Goal: Find specific page/section: Find specific page/section

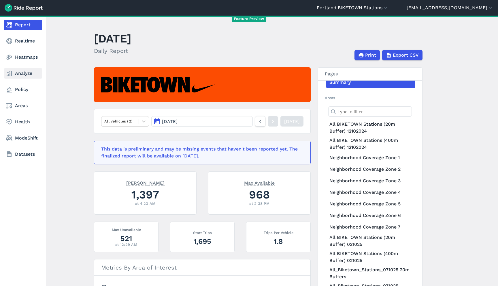
click at [30, 76] on link "Analyze" at bounding box center [23, 73] width 38 height 10
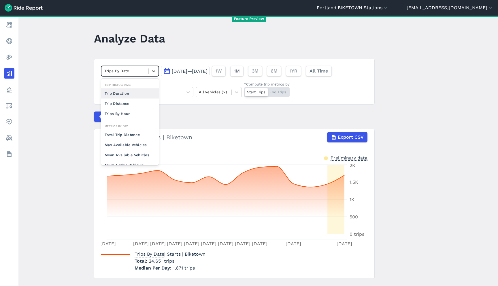
click at [104, 72] on div at bounding box center [124, 71] width 41 height 7
click at [118, 94] on div "Trip Duration" at bounding box center [130, 93] width 58 height 10
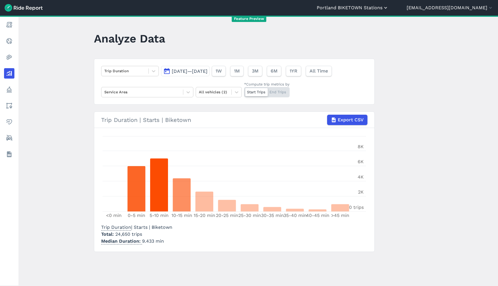
click at [389, 9] on button "Portland BIKETOWN Stations" at bounding box center [353, 7] width 72 height 7
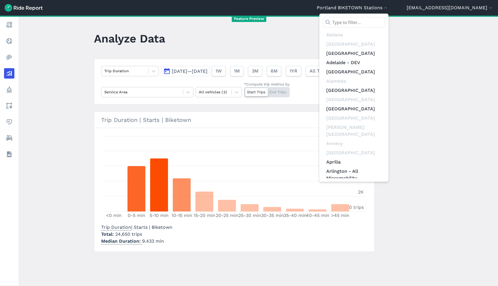
click at [385, 18] on input "text" at bounding box center [354, 22] width 62 height 10
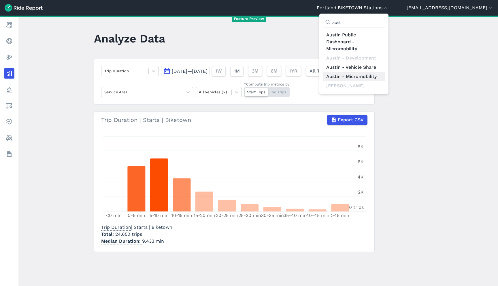
type input "aust"
click at [381, 79] on link "Austin - Micromobility" at bounding box center [354, 76] width 62 height 9
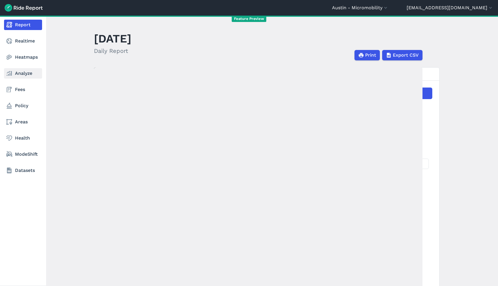
click at [8, 73] on icon at bounding box center [9, 73] width 7 height 7
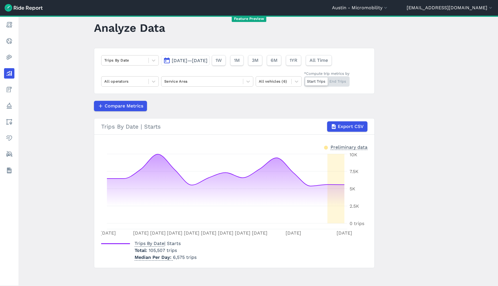
scroll to position [11, 0]
